Goal: Transaction & Acquisition: Purchase product/service

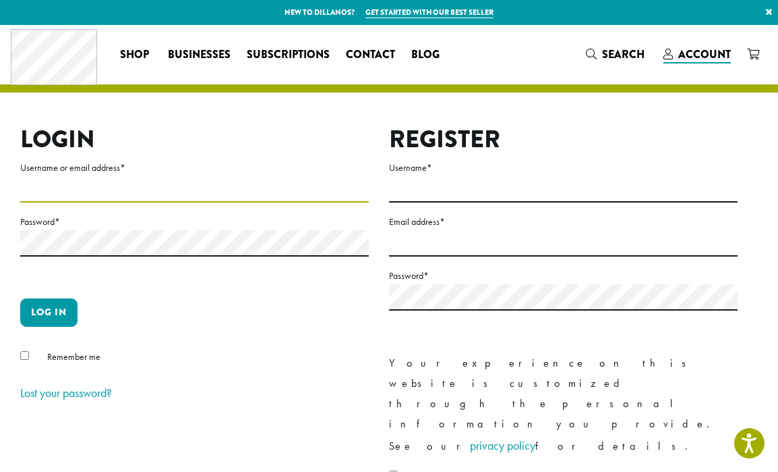
click at [119, 192] on input "Username or email address *" at bounding box center [194, 189] width 349 height 26
type input "**********"
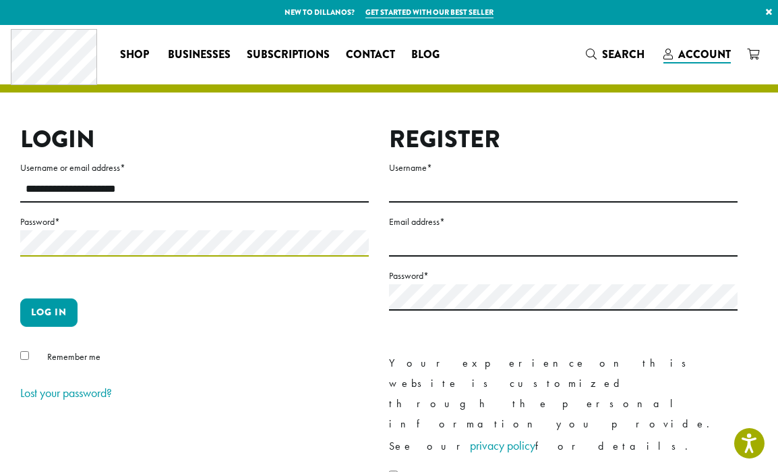
click at [20, 298] on button "Log in" at bounding box center [48, 312] width 57 height 28
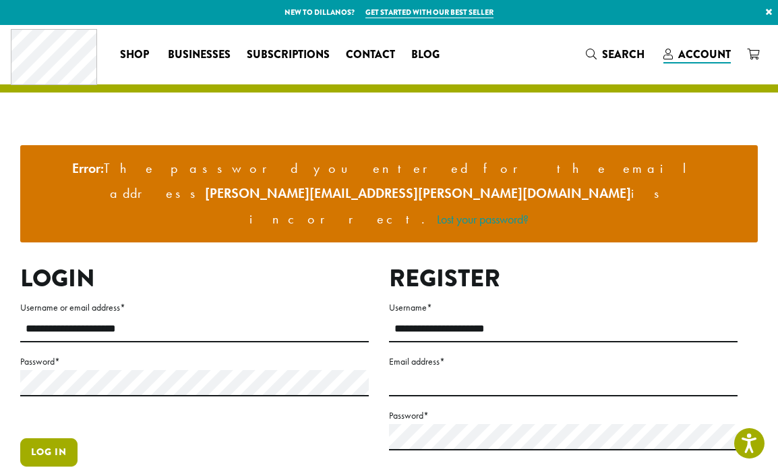
click at [59, 438] on button "Log in" at bounding box center [48, 452] width 57 height 28
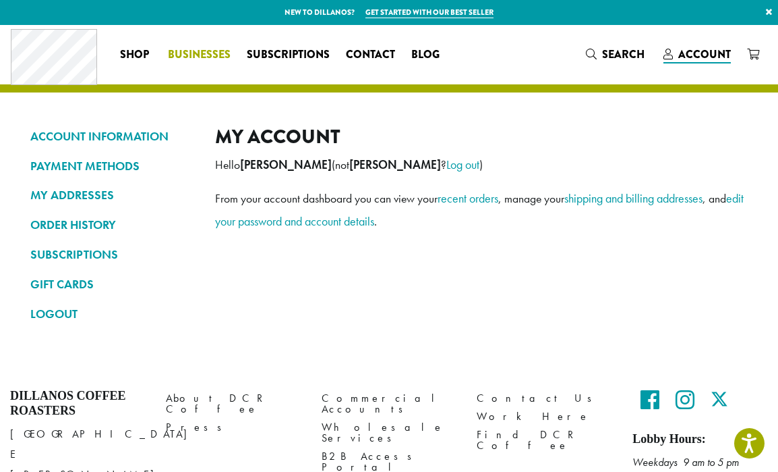
click at [192, 54] on span "Businesses" at bounding box center [199, 55] width 63 height 17
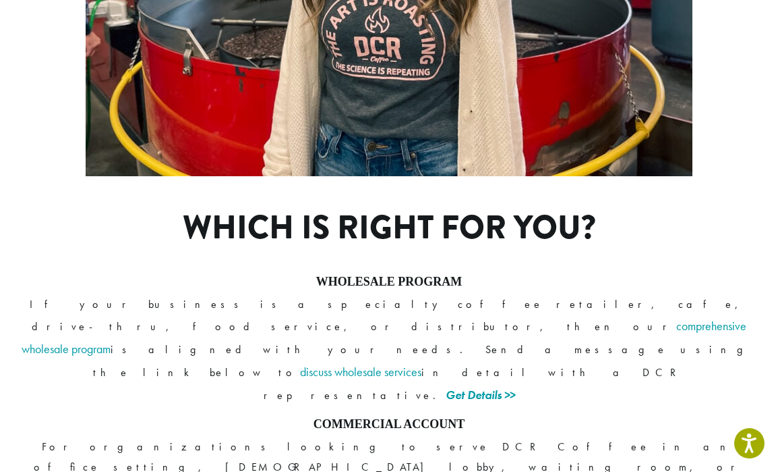
scroll to position [957, 0]
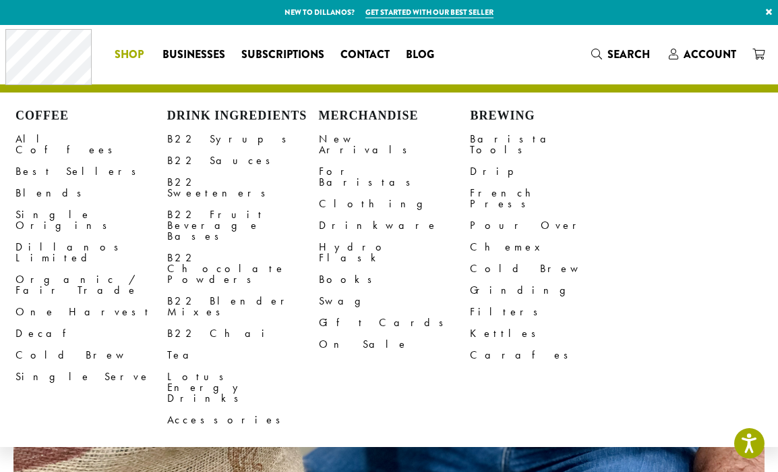
click at [126, 53] on span "Shop" at bounding box center [129, 55] width 29 height 17
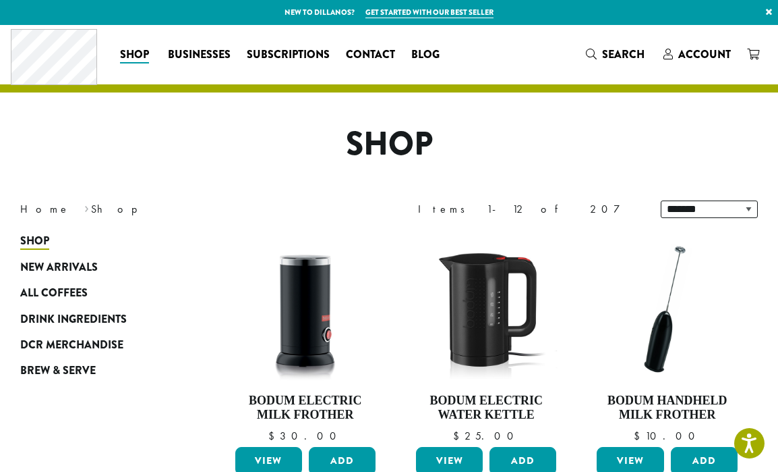
scroll to position [105, 0]
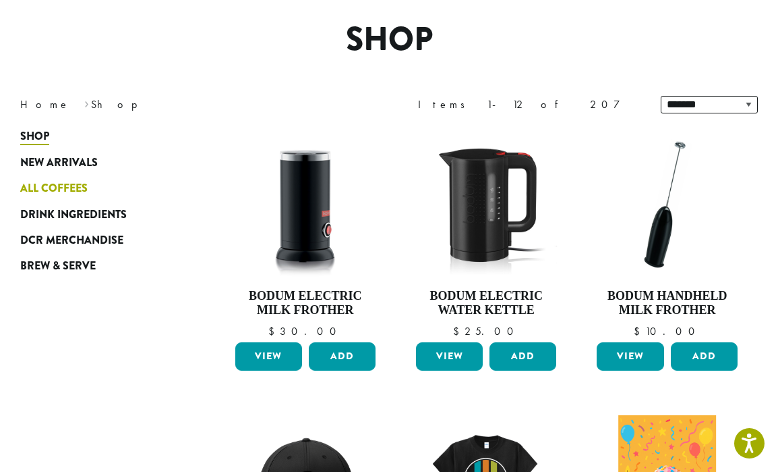
click at [80, 198] on link "All Coffees" at bounding box center [97, 188] width 154 height 26
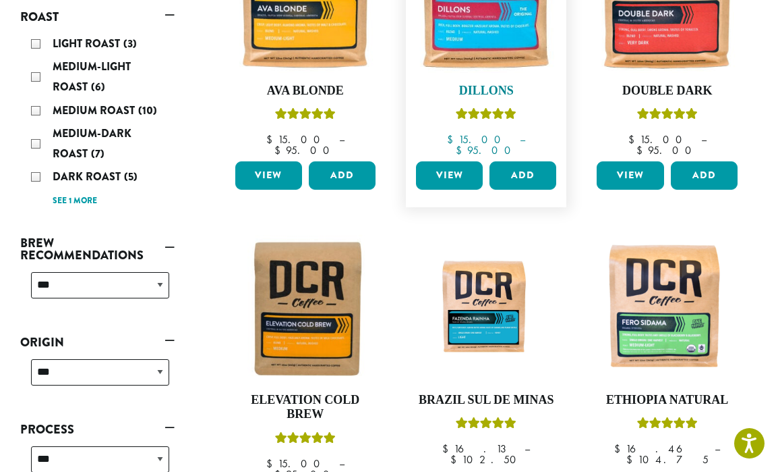
scroll to position [188, 0]
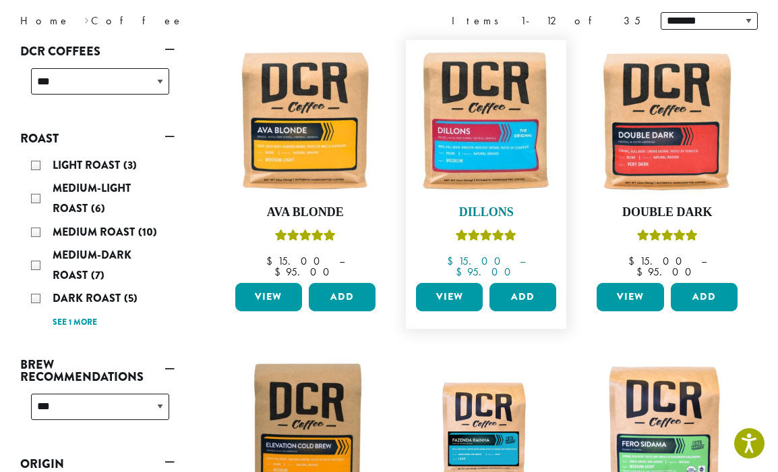
click at [517, 147] on img at bounding box center [486, 120] width 147 height 147
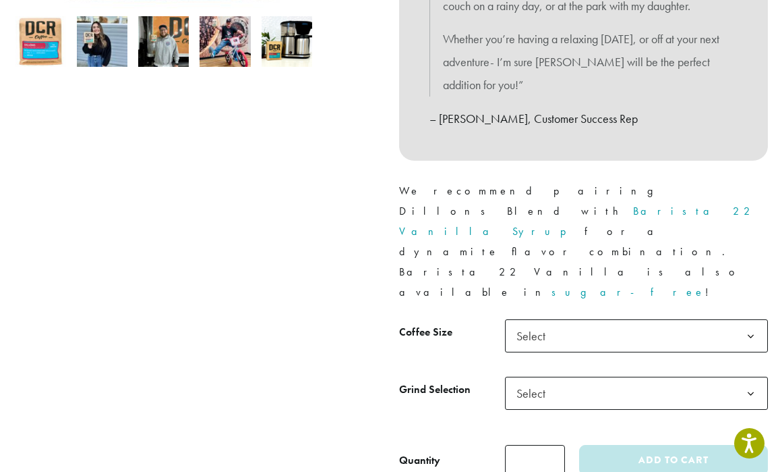
scroll to position [532, 0]
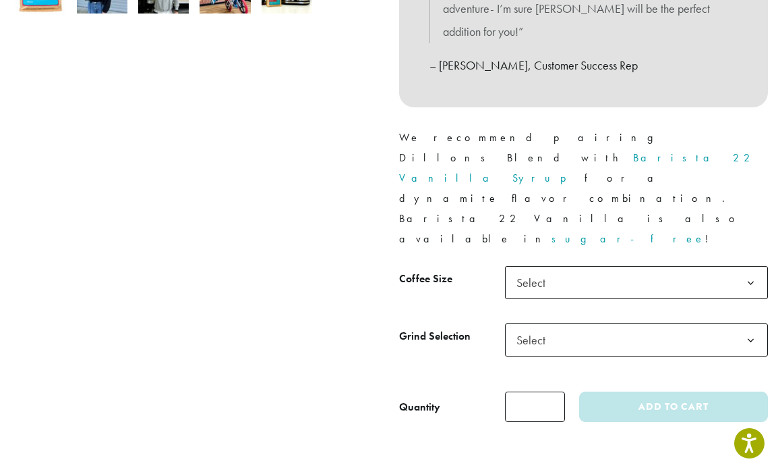
click at [600, 266] on span "Select" at bounding box center [636, 282] width 263 height 33
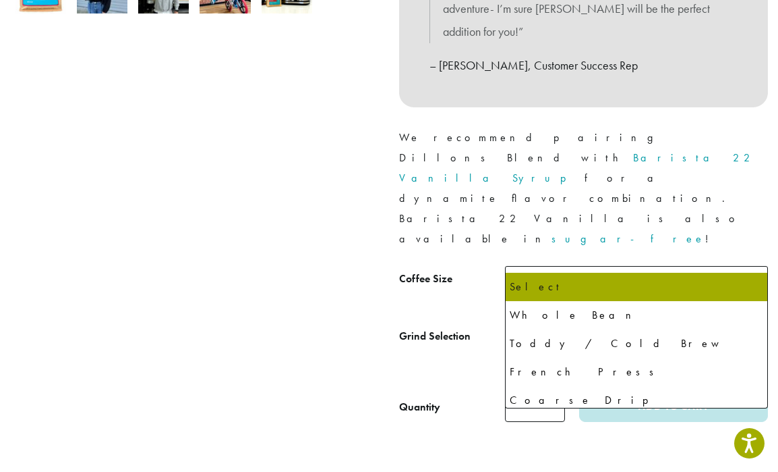
click at [608, 323] on span "Select" at bounding box center [636, 339] width 263 height 33
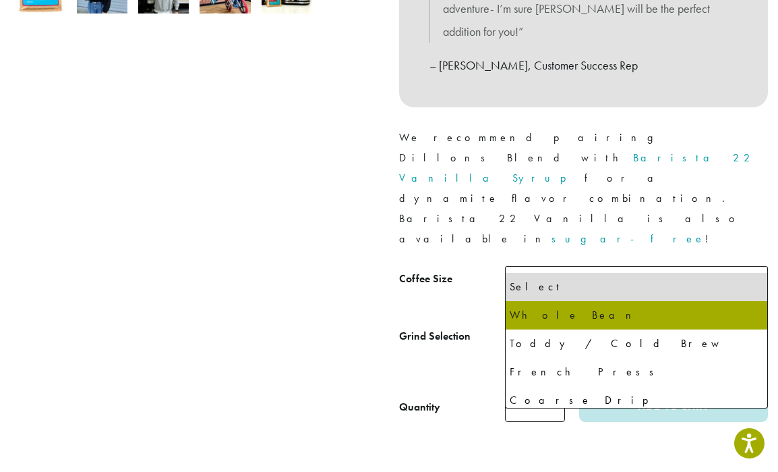
select select "**********"
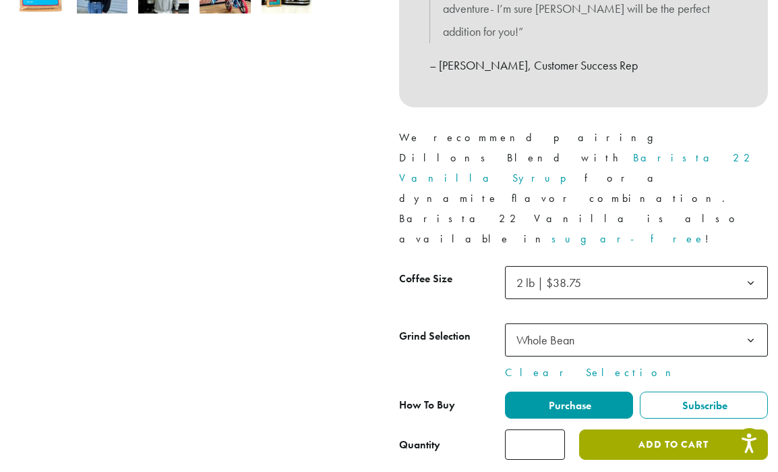
click at [662, 429] on button "Add to cart" at bounding box center [673, 444] width 189 height 30
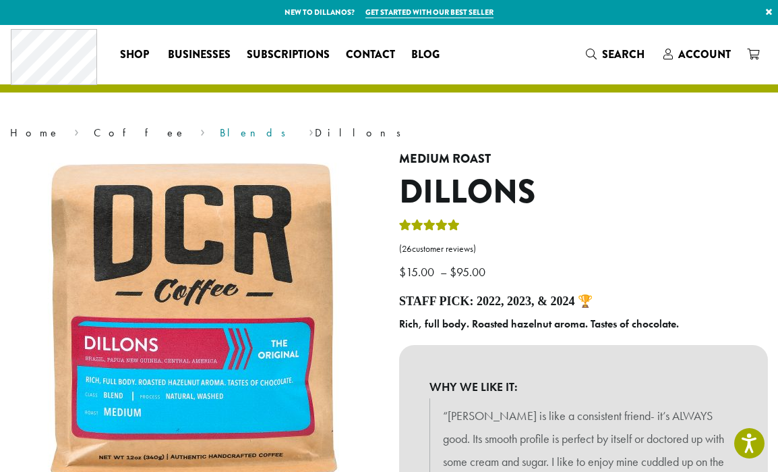
click at [220, 134] on link "Blends" at bounding box center [257, 132] width 75 height 14
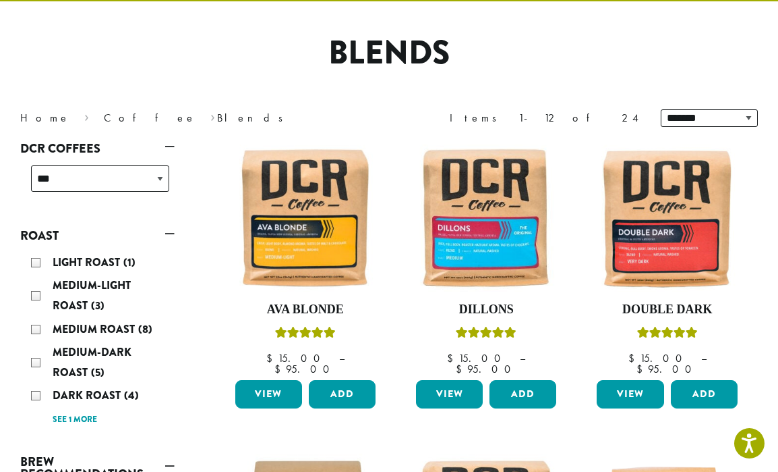
scroll to position [314, 0]
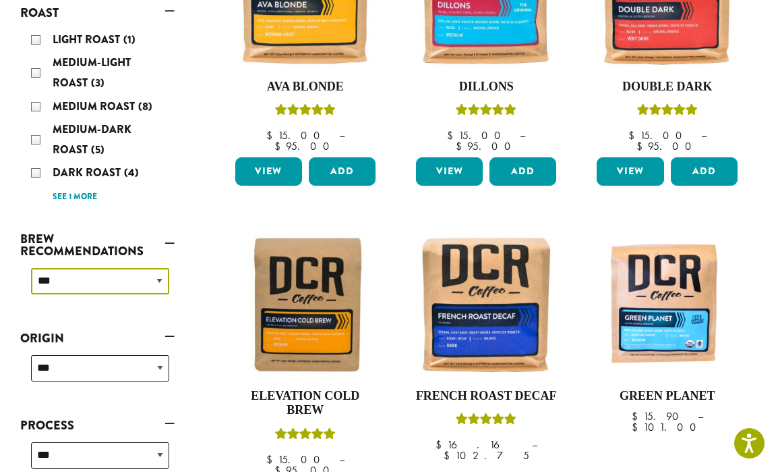
click at [127, 268] on select "**********" at bounding box center [100, 281] width 138 height 26
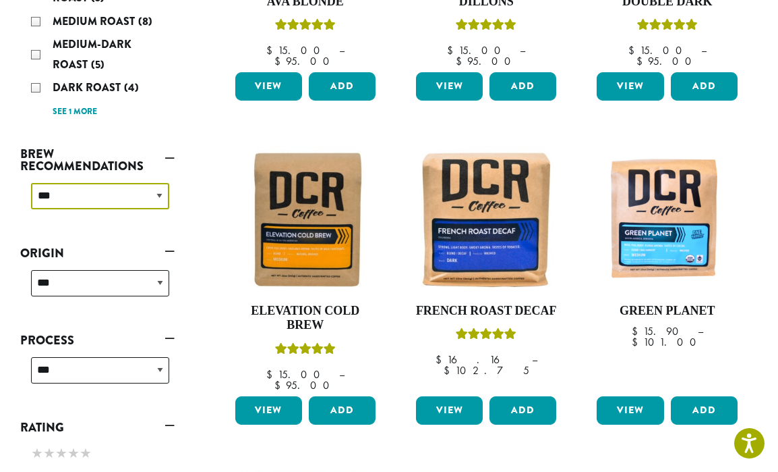
scroll to position [0, 0]
select select "********"
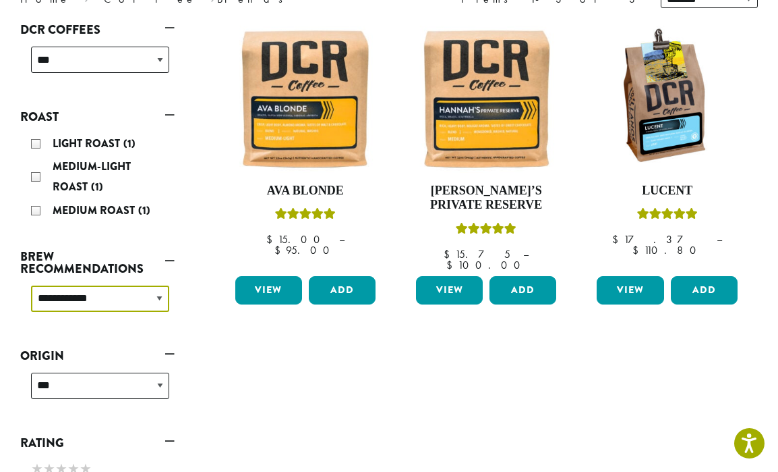
scroll to position [211, 0]
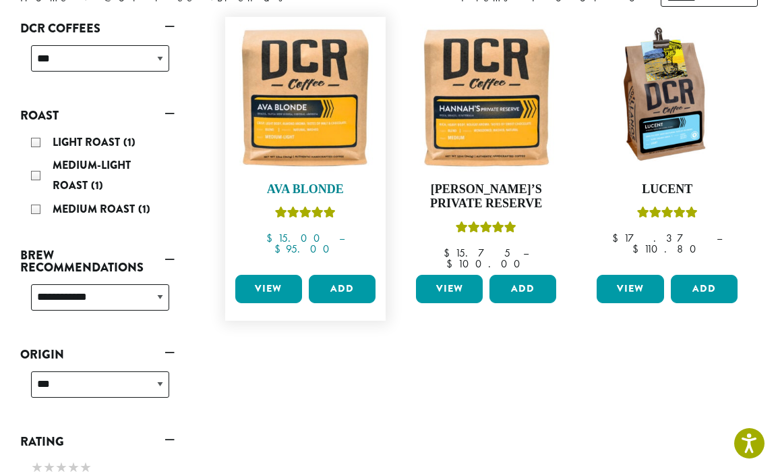
click at [318, 125] on img at bounding box center [304, 97] width 147 height 147
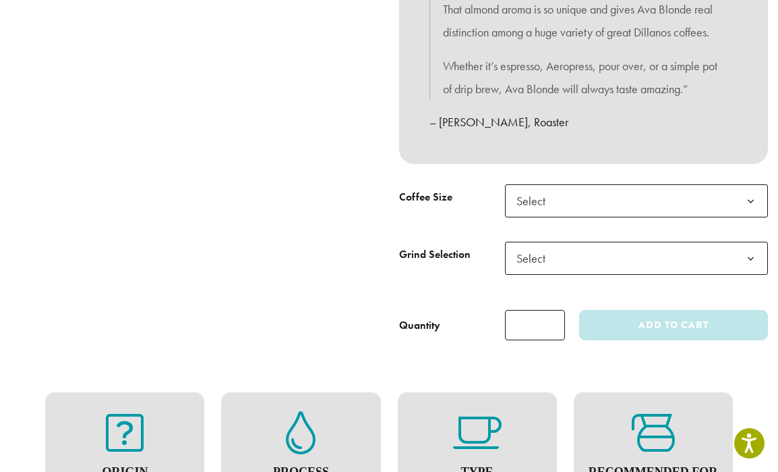
scroll to position [536, 0]
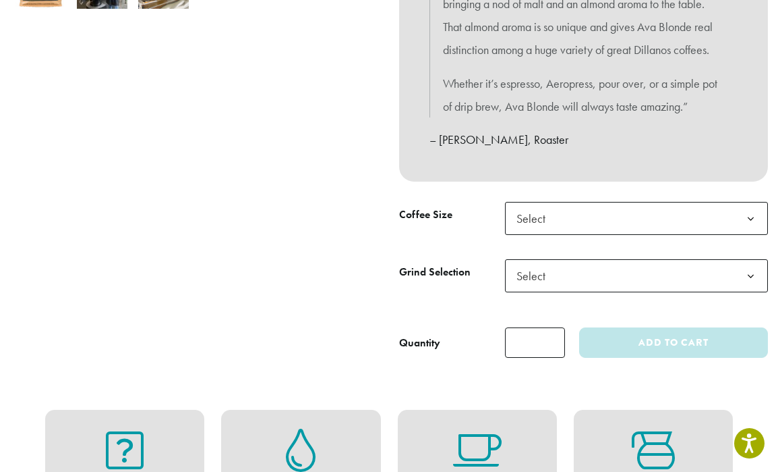
click at [598, 217] on span "Select" at bounding box center [636, 218] width 263 height 33
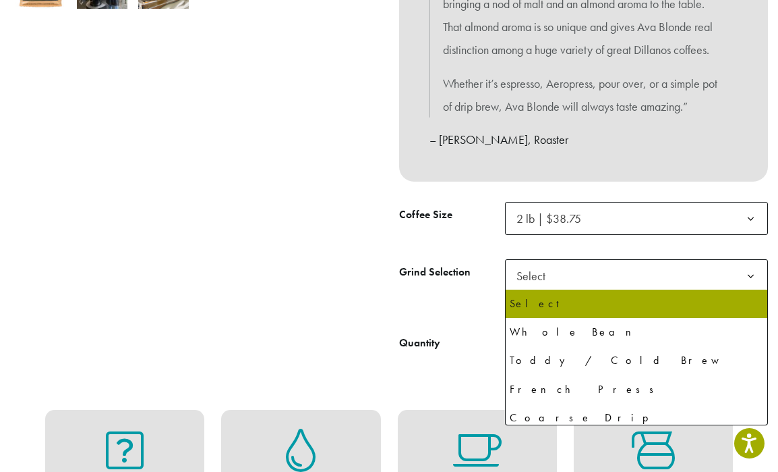
click at [627, 281] on span "Select" at bounding box center [636, 275] width 263 height 33
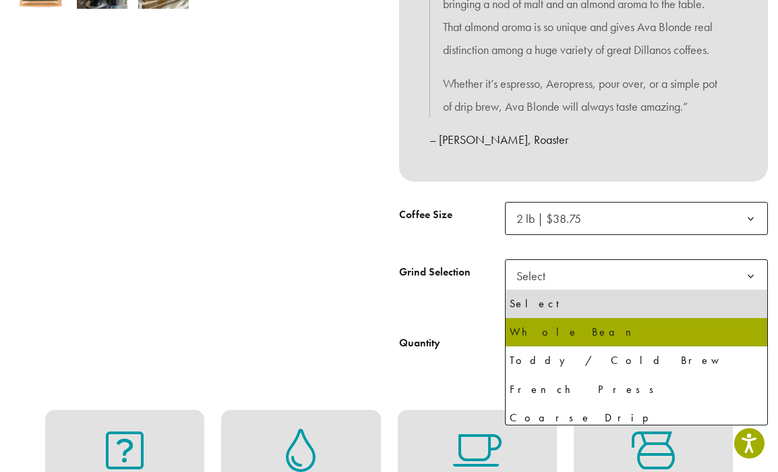
select select "**********"
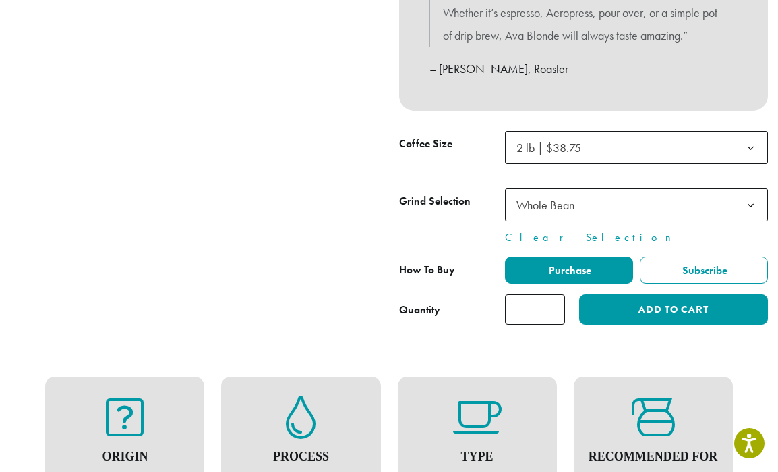
scroll to position [622, 0]
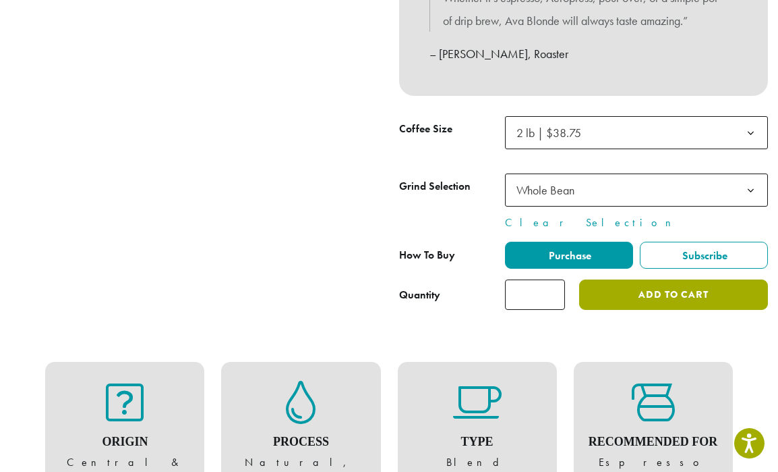
click at [655, 291] on button "Add to cart" at bounding box center [673, 294] width 189 height 30
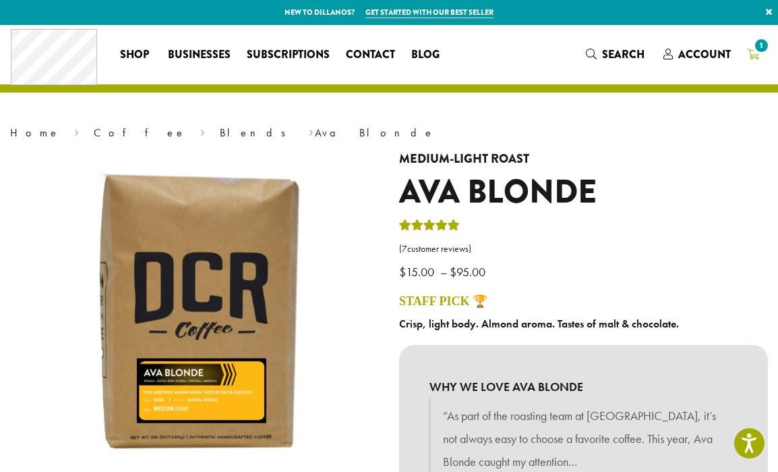
click at [760, 55] on link "1" at bounding box center [753, 54] width 28 height 22
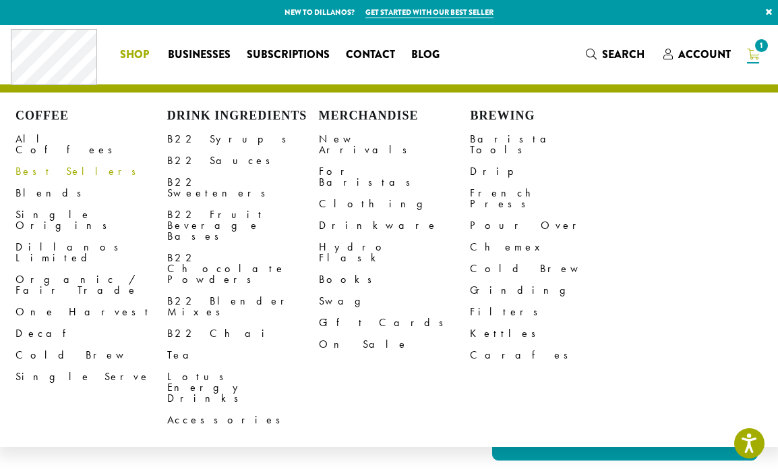
click at [134, 59] on span "Shop" at bounding box center [134, 55] width 29 height 17
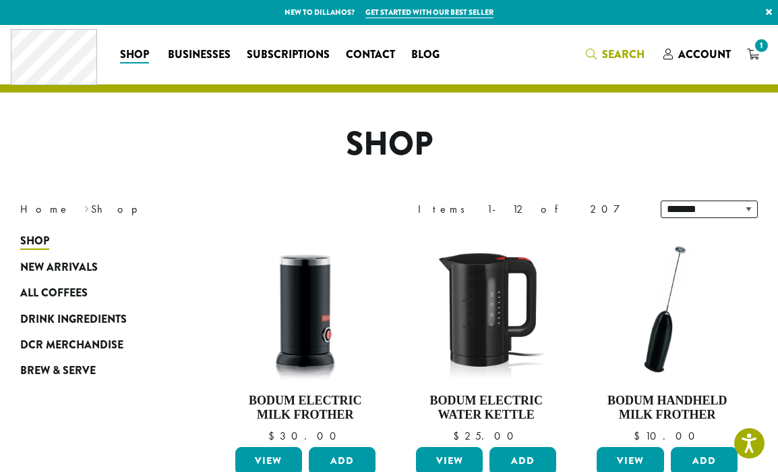
click at [625, 49] on span "Search" at bounding box center [623, 55] width 42 height 16
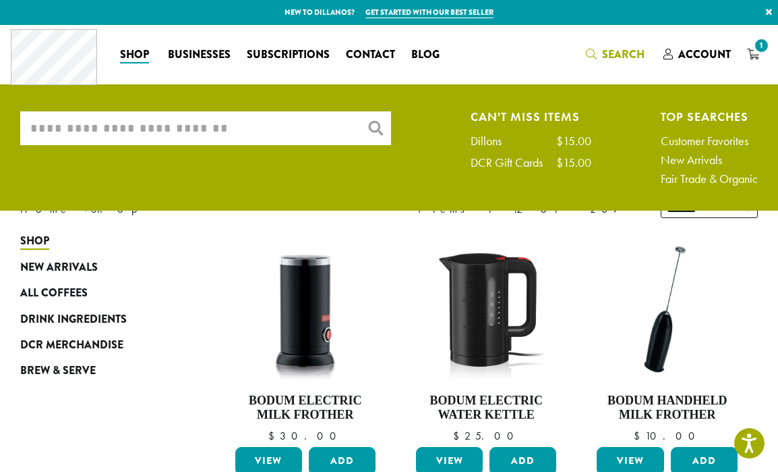
click at [293, 119] on input "What are you searching for?" at bounding box center [205, 128] width 371 height 34
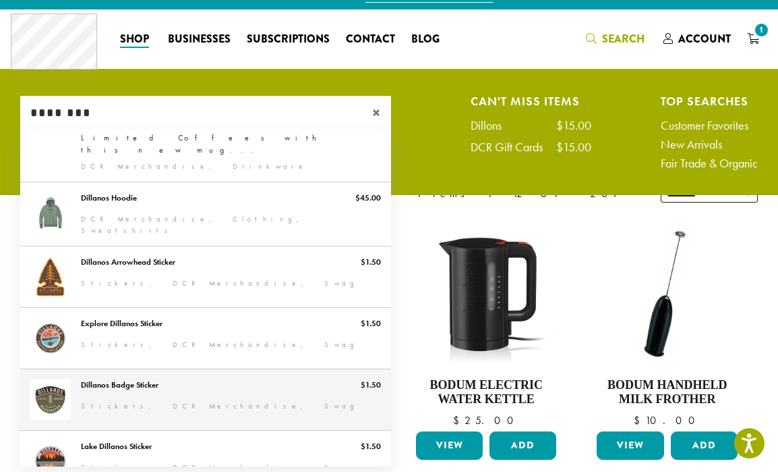
scroll to position [37, 0]
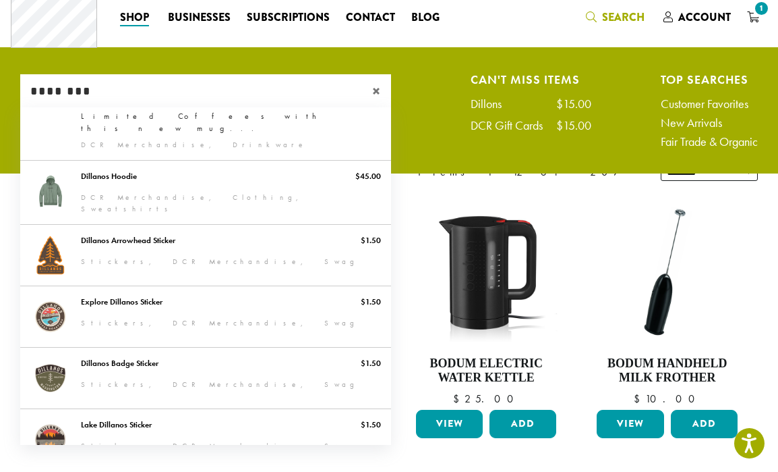
type input "********"
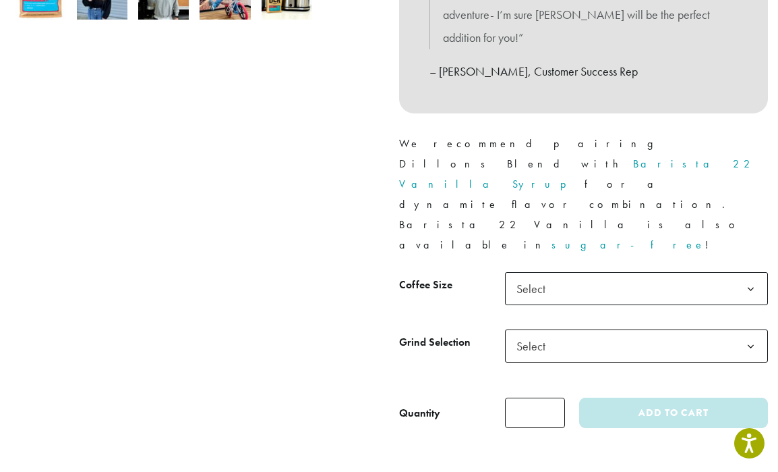
scroll to position [540, 0]
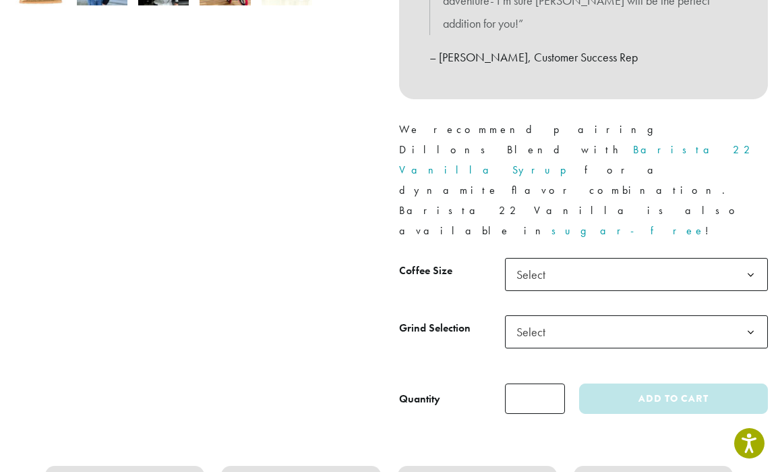
click at [606, 258] on span "Select" at bounding box center [636, 274] width 263 height 33
click at [635, 315] on span "Select" at bounding box center [636, 331] width 263 height 33
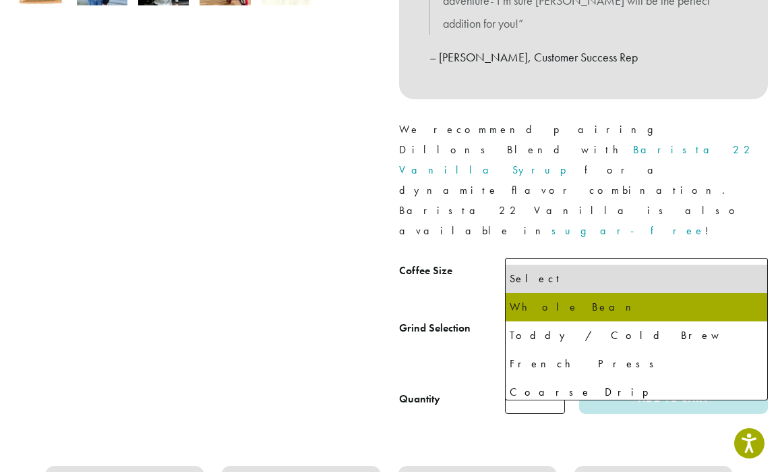
scroll to position [521, 0]
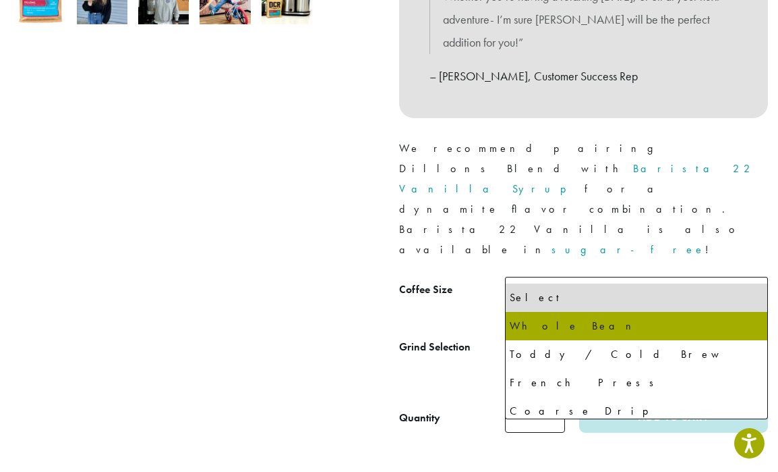
select select "**********"
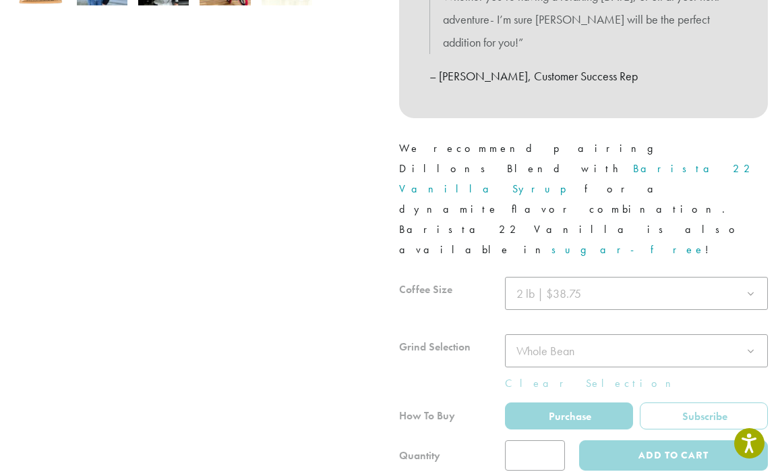
scroll to position [619, 0]
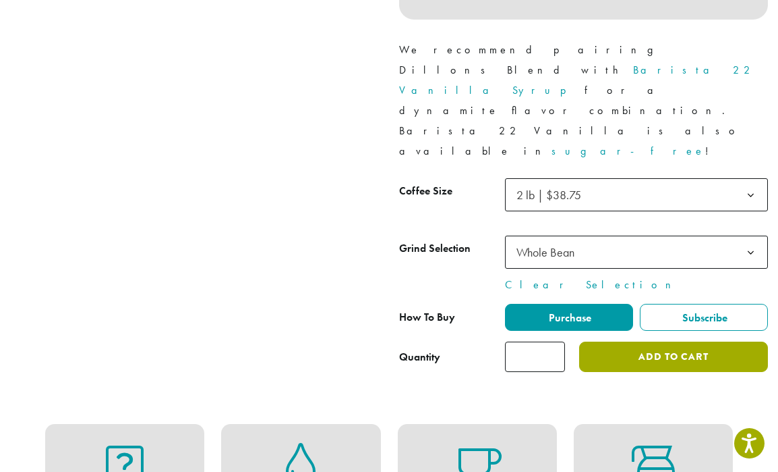
click at [661, 341] on button "Add to cart" at bounding box center [673, 356] width 189 height 30
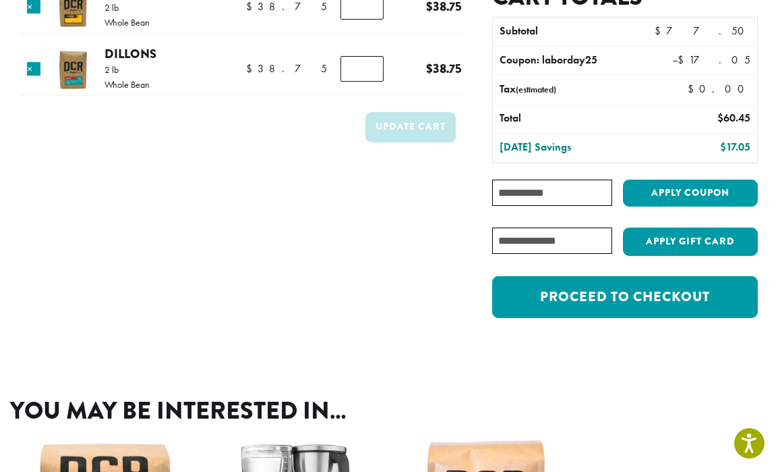
scroll to position [144, 0]
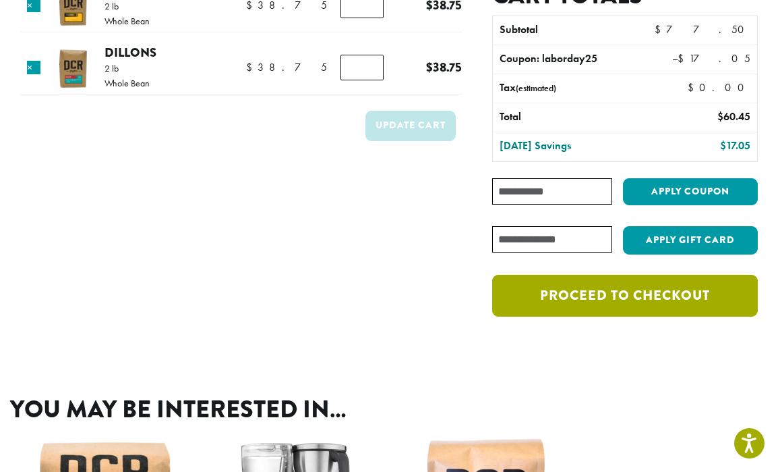
click at [642, 296] on link "Proceed to checkout" at bounding box center [625, 296] width 266 height 42
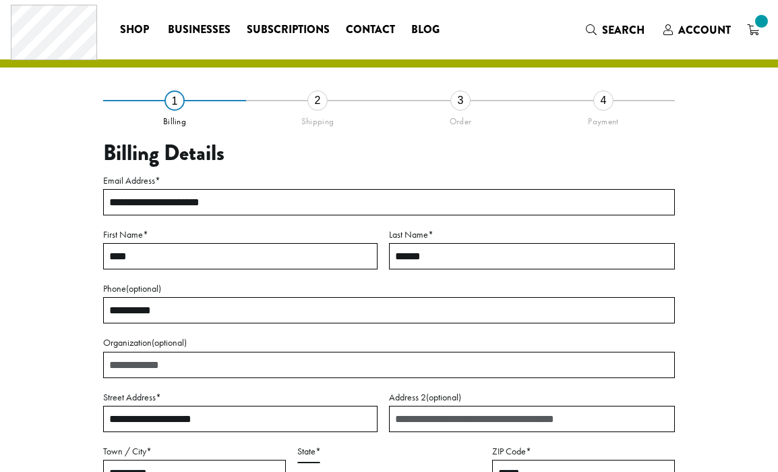
select select "**"
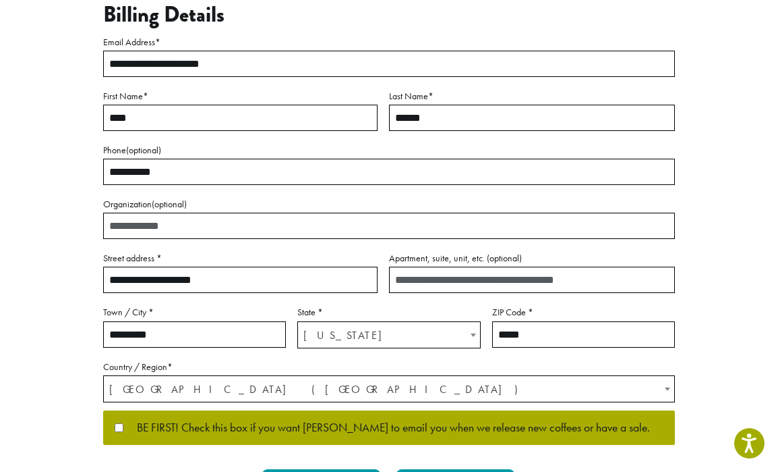
scroll to position [177, 0]
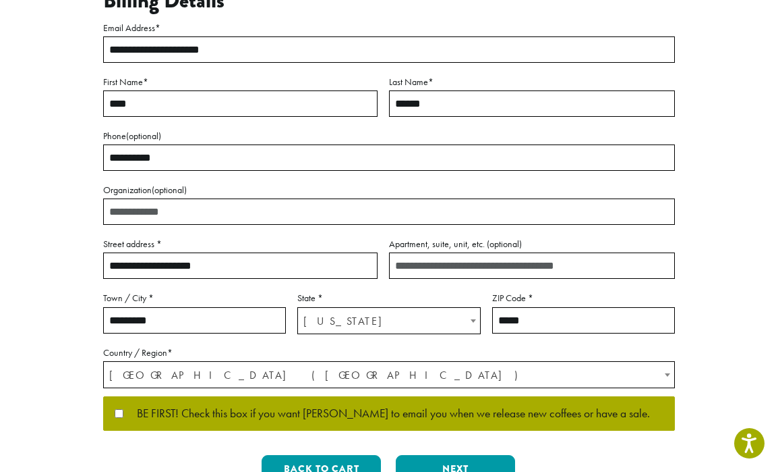
click at [202, 218] on input "Organization (optional)" at bounding box center [389, 211] width 572 height 26
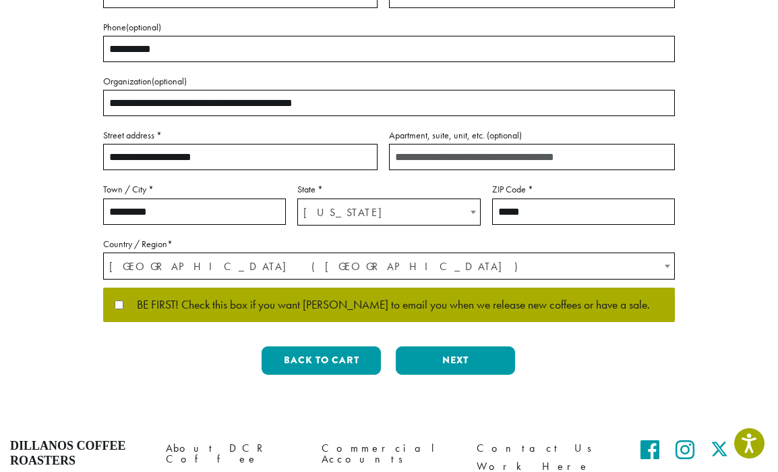
scroll to position [287, 0]
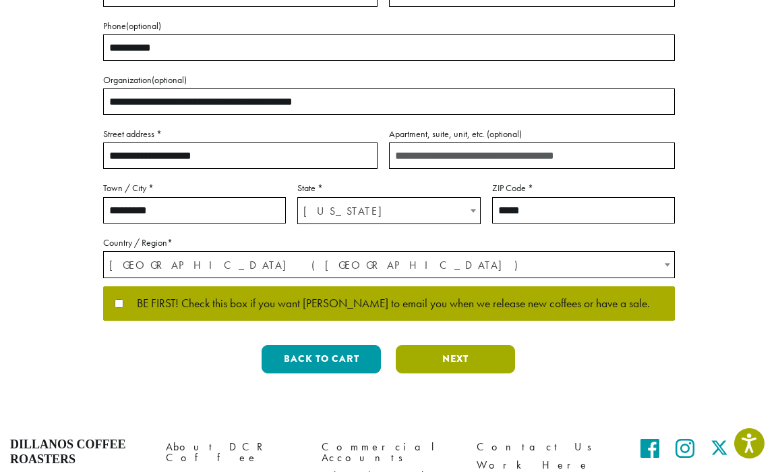
type input "**********"
click at [436, 356] on button "Next" at bounding box center [455, 359] width 119 height 28
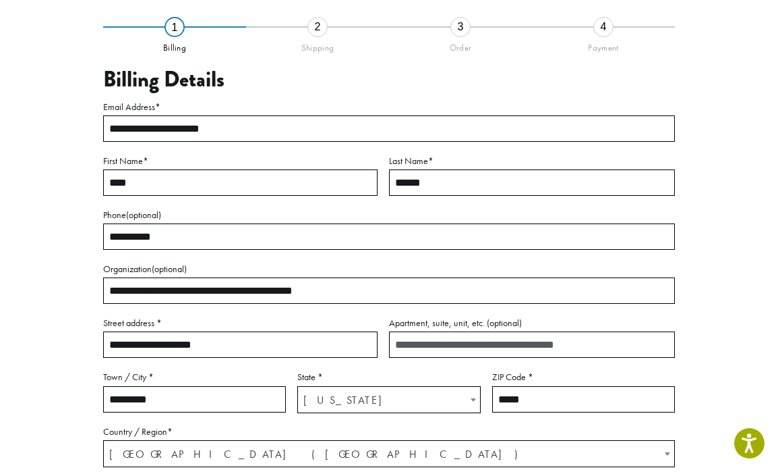
scroll to position [77, 0]
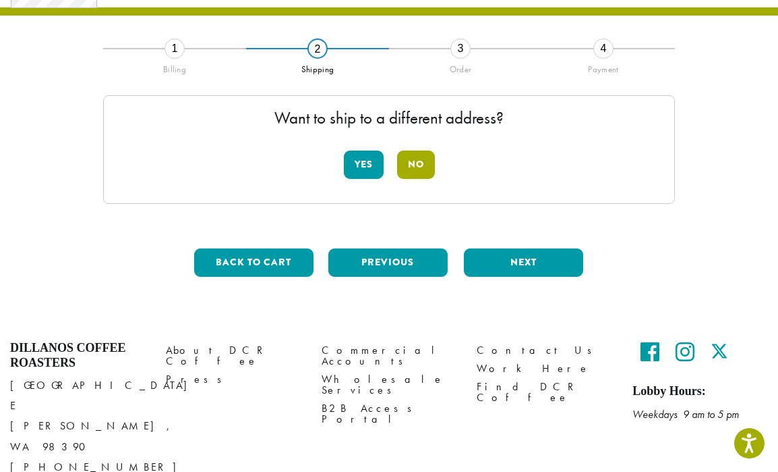
click at [421, 166] on button "No" at bounding box center [416, 164] width 38 height 28
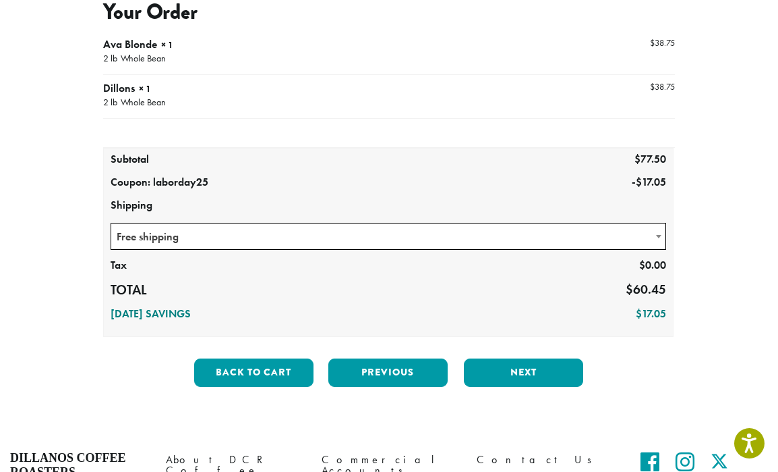
scroll to position [169, 0]
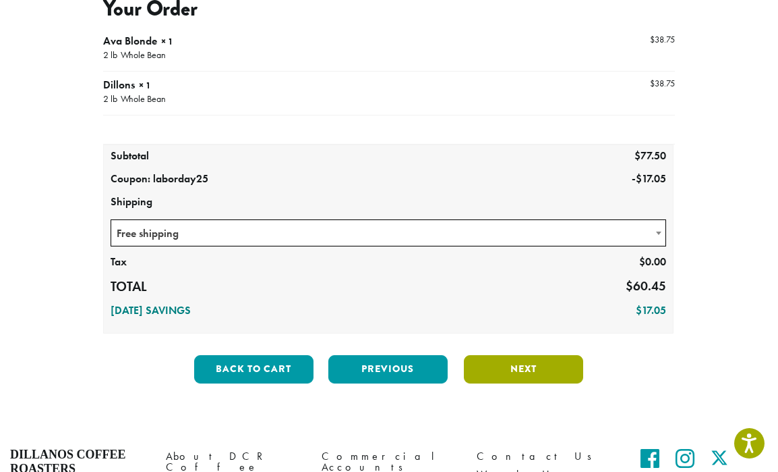
click at [540, 366] on button "Next" at bounding box center [523, 369] width 119 height 28
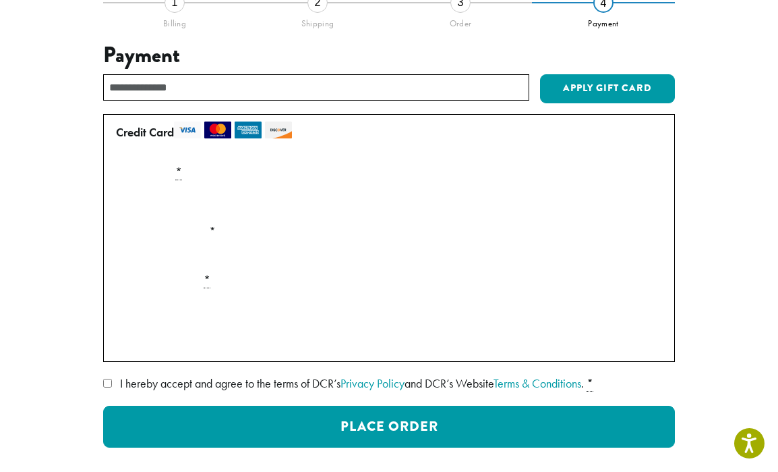
scroll to position [131, 0]
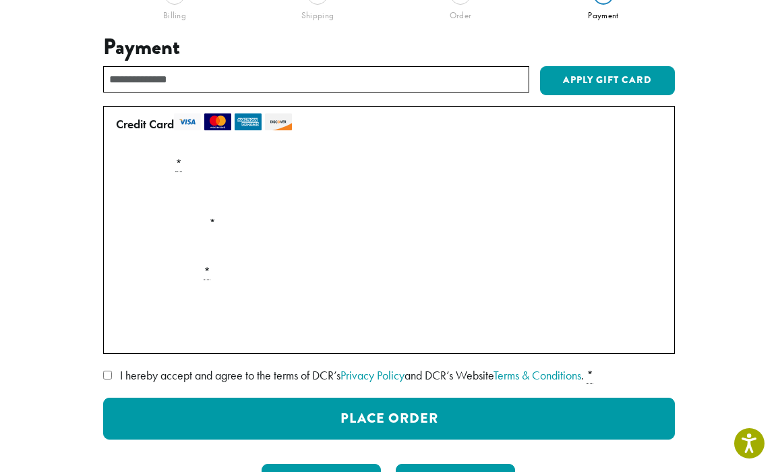
click at [148, 317] on div "Payment Info" at bounding box center [389, 302] width 557 height 38
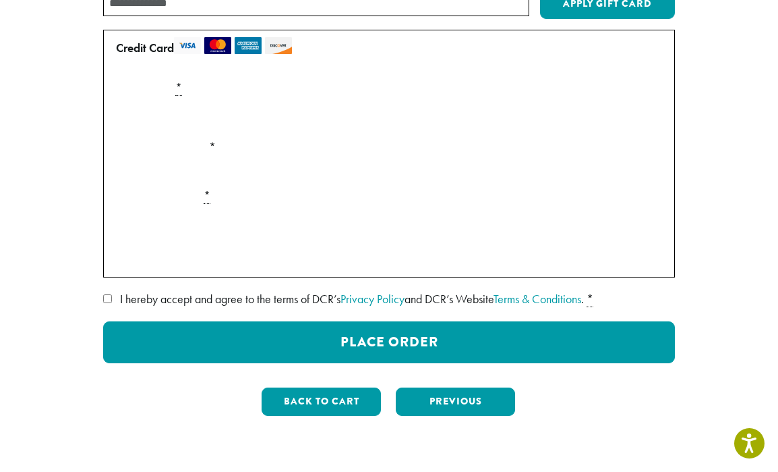
scroll to position [206, 0]
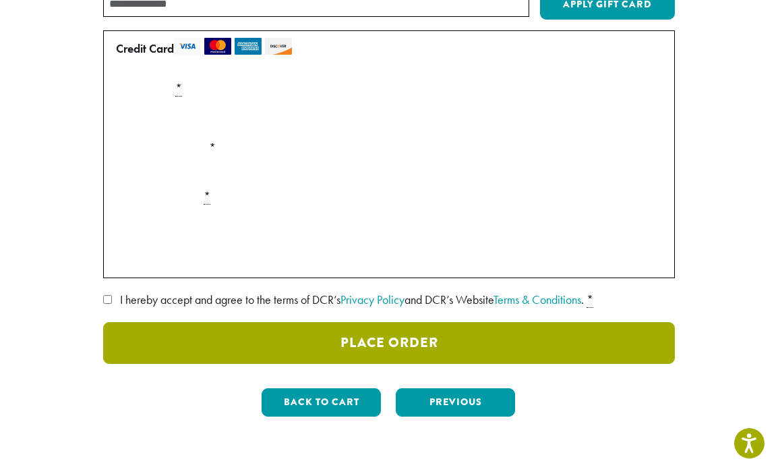
click at [334, 350] on button "Place Order" at bounding box center [389, 343] width 572 height 42
